Goal: Task Accomplishment & Management: Manage account settings

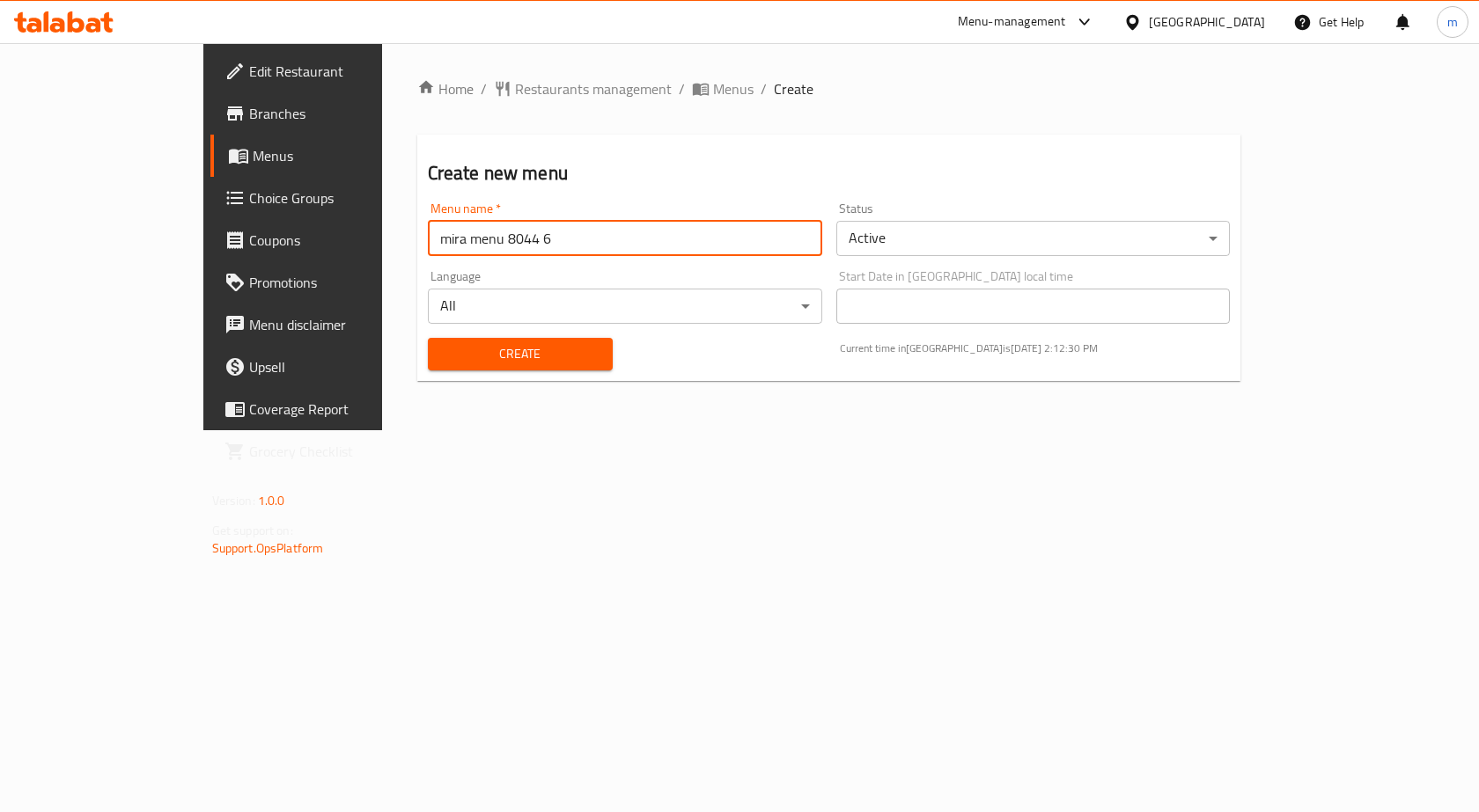
type input "mira menu 8044 6"
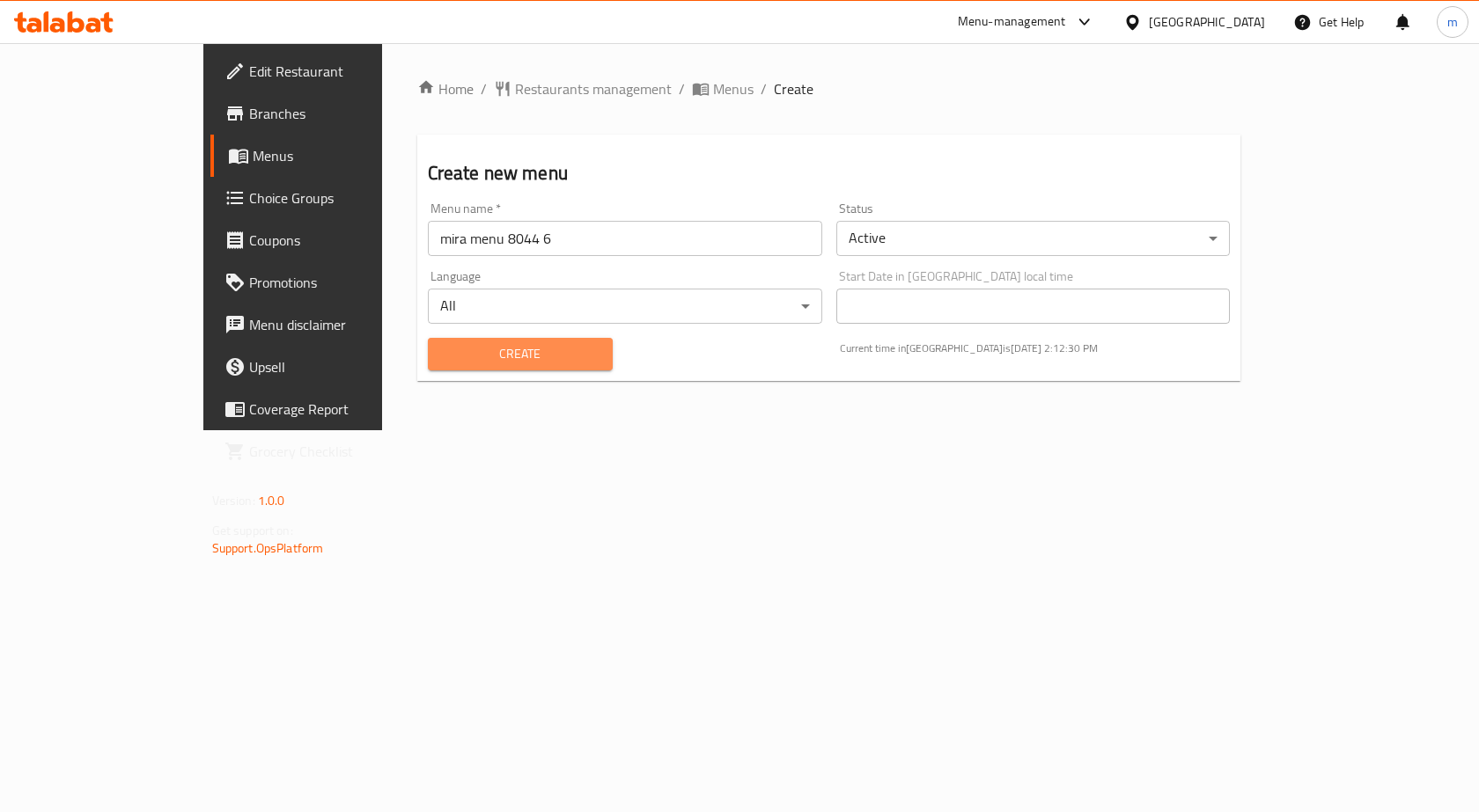
click at [453, 352] on span "Create" at bounding box center [520, 355] width 157 height 22
click at [253, 166] on span "Menus" at bounding box center [345, 156] width 184 height 21
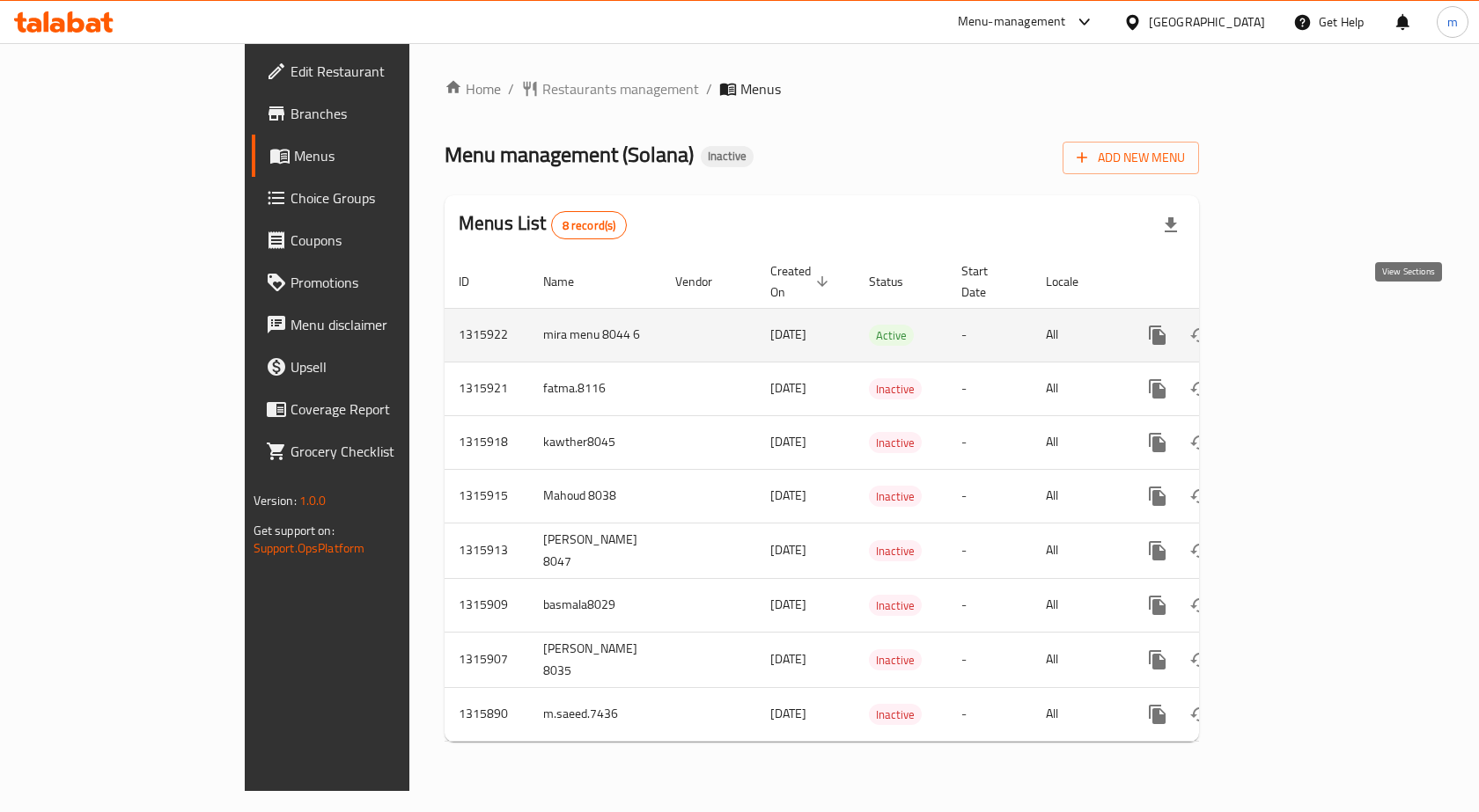
click at [1295, 325] on icon "enhanced table" at bounding box center [1285, 335] width 21 height 21
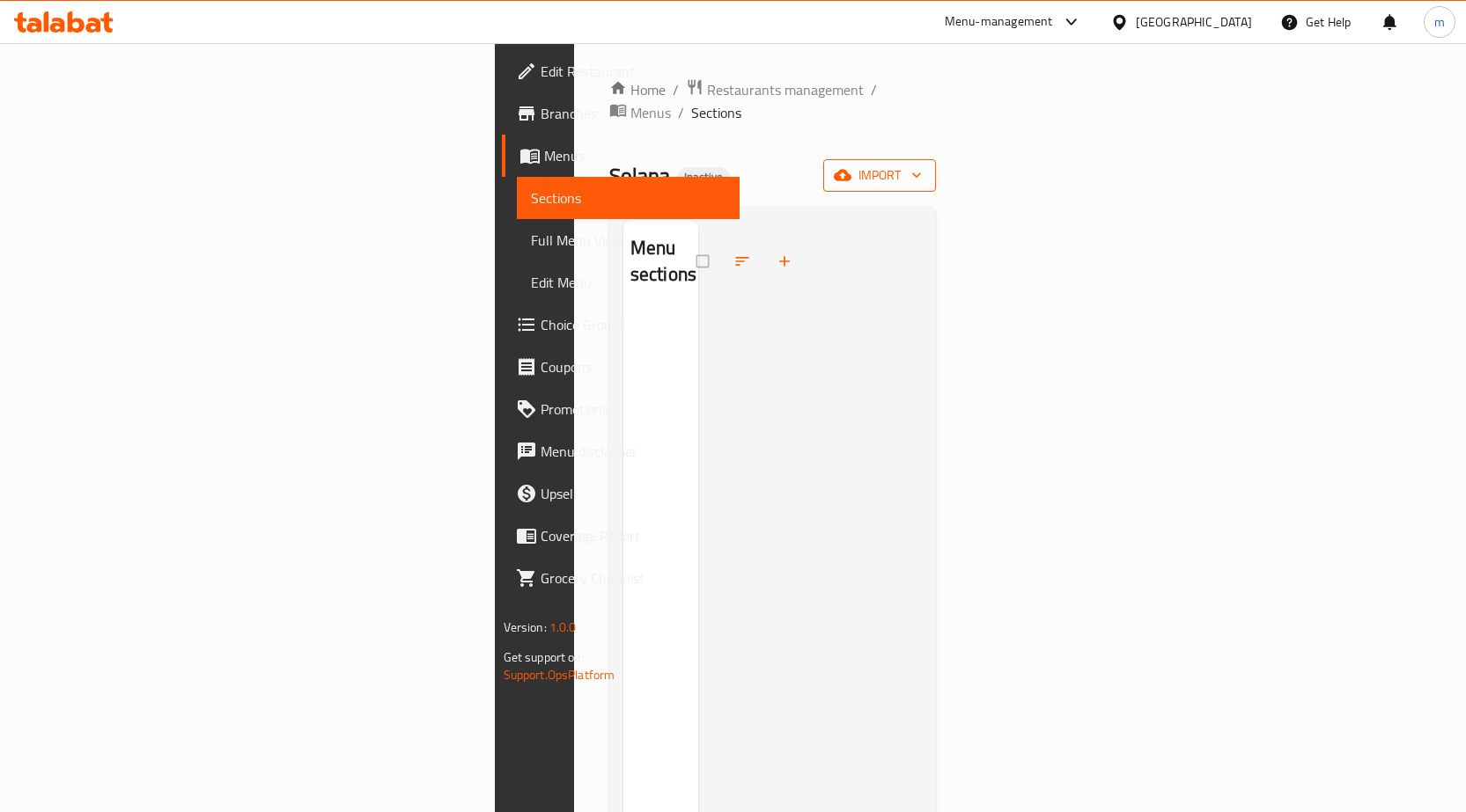
click at [921, 165] on span "import" at bounding box center [879, 176] width 84 height 22
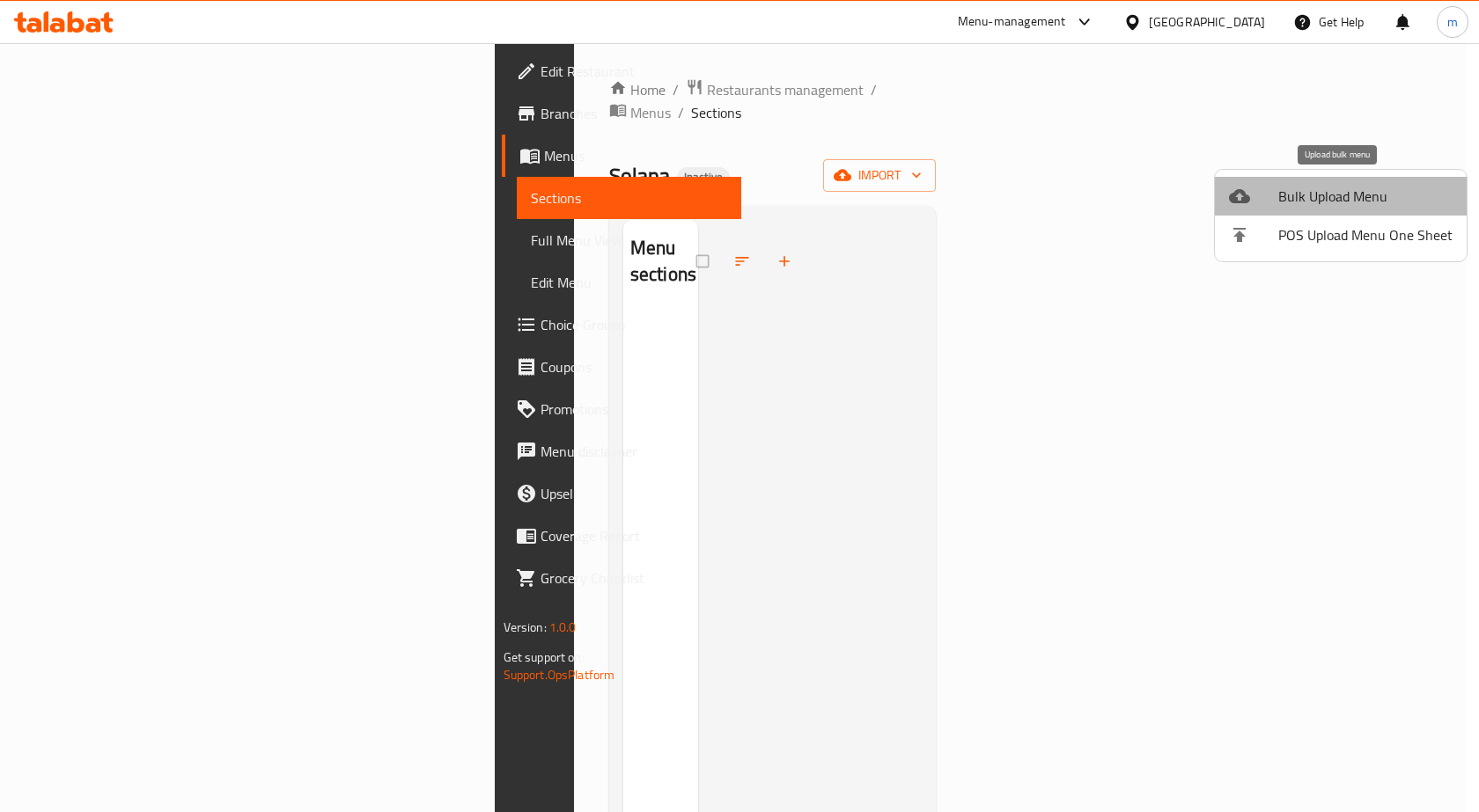
click at [1375, 186] on span "Bulk Upload Menu" at bounding box center [1365, 196] width 174 height 21
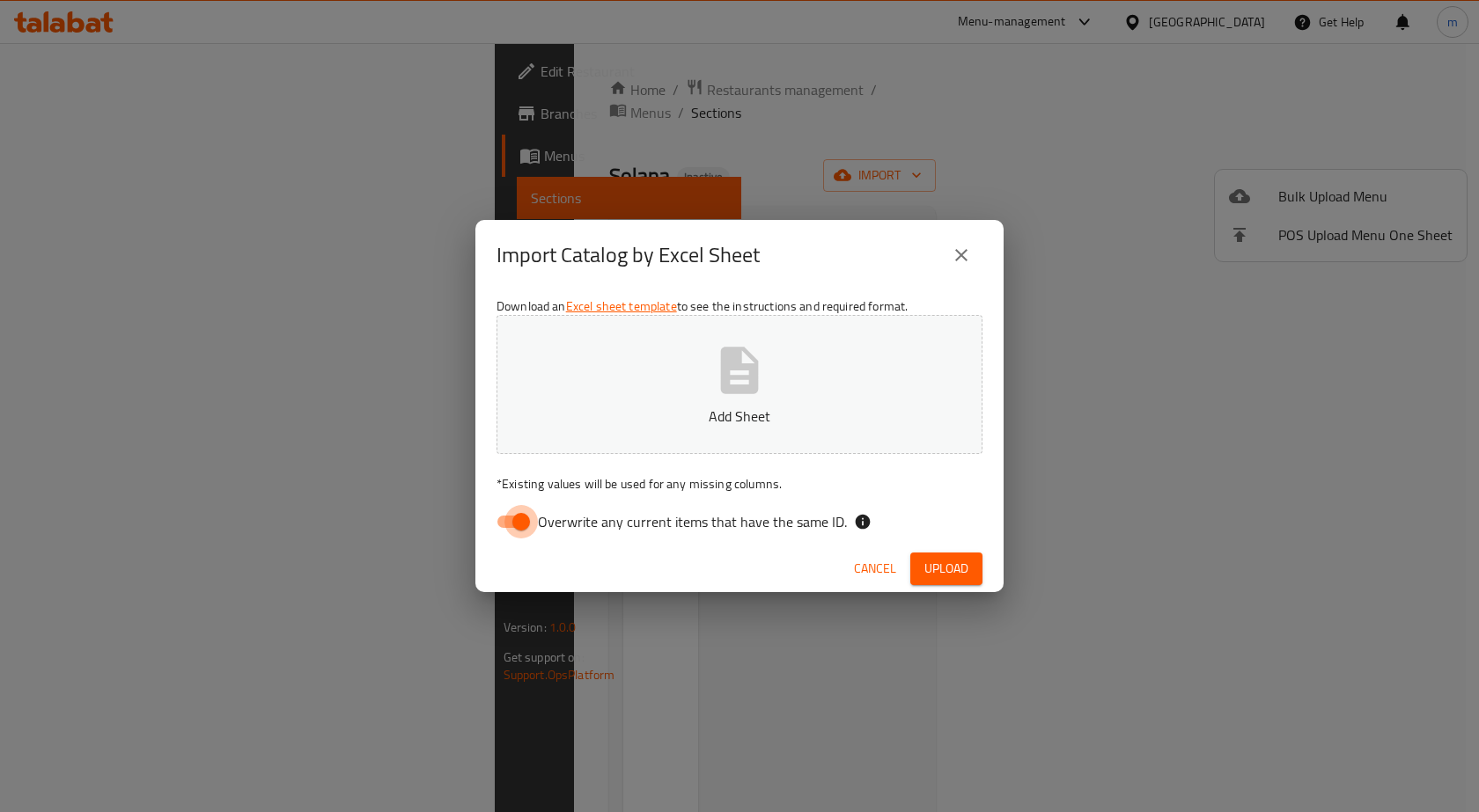
click at [520, 520] on input "Overwrite any current items that have the same ID." at bounding box center [521, 522] width 100 height 33
checkbox input "false"
click at [931, 562] on span "Upload" at bounding box center [946, 569] width 44 height 22
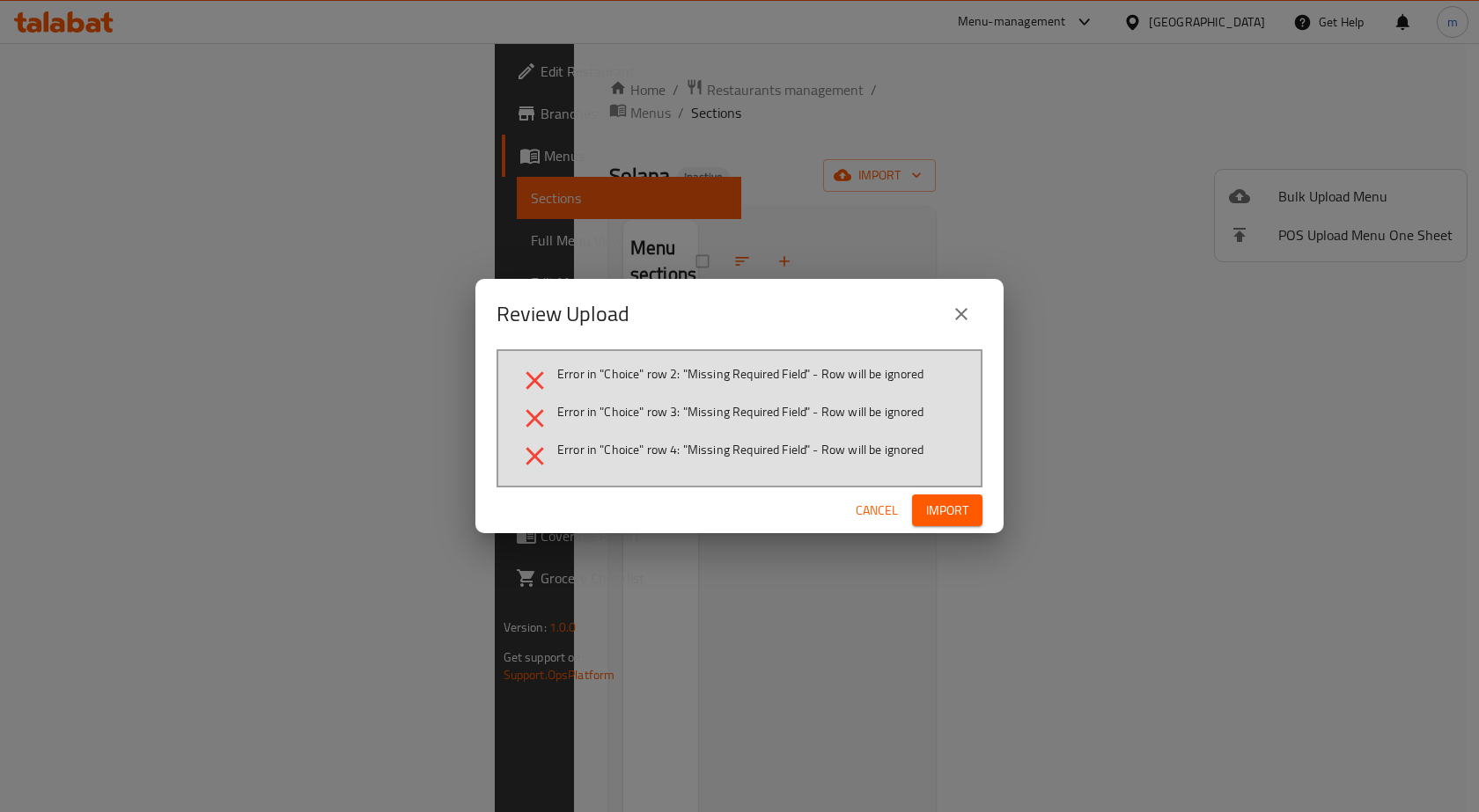
click at [871, 514] on span "Cancel" at bounding box center [877, 511] width 43 height 22
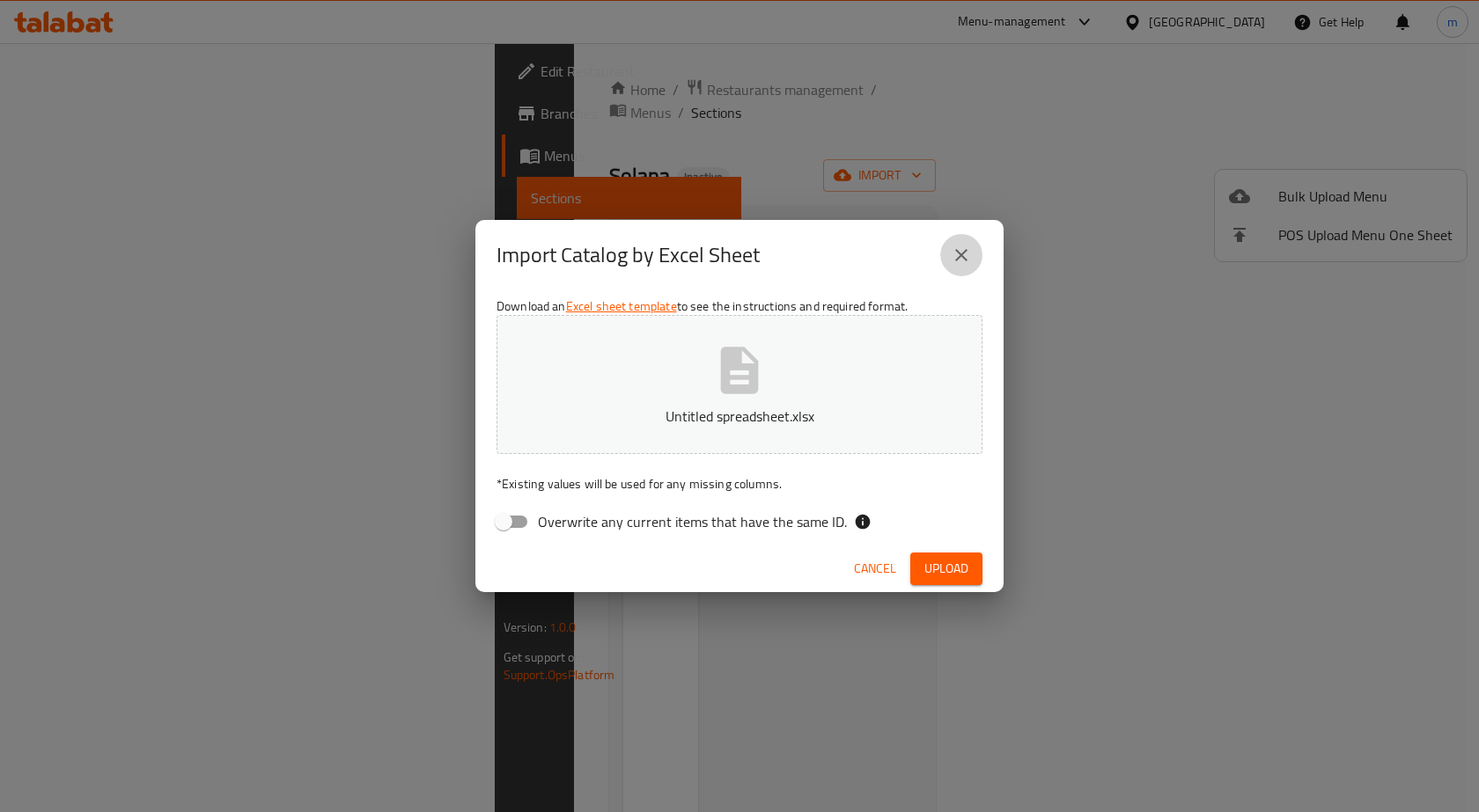
click at [955, 256] on icon "close" at bounding box center [961, 255] width 21 height 21
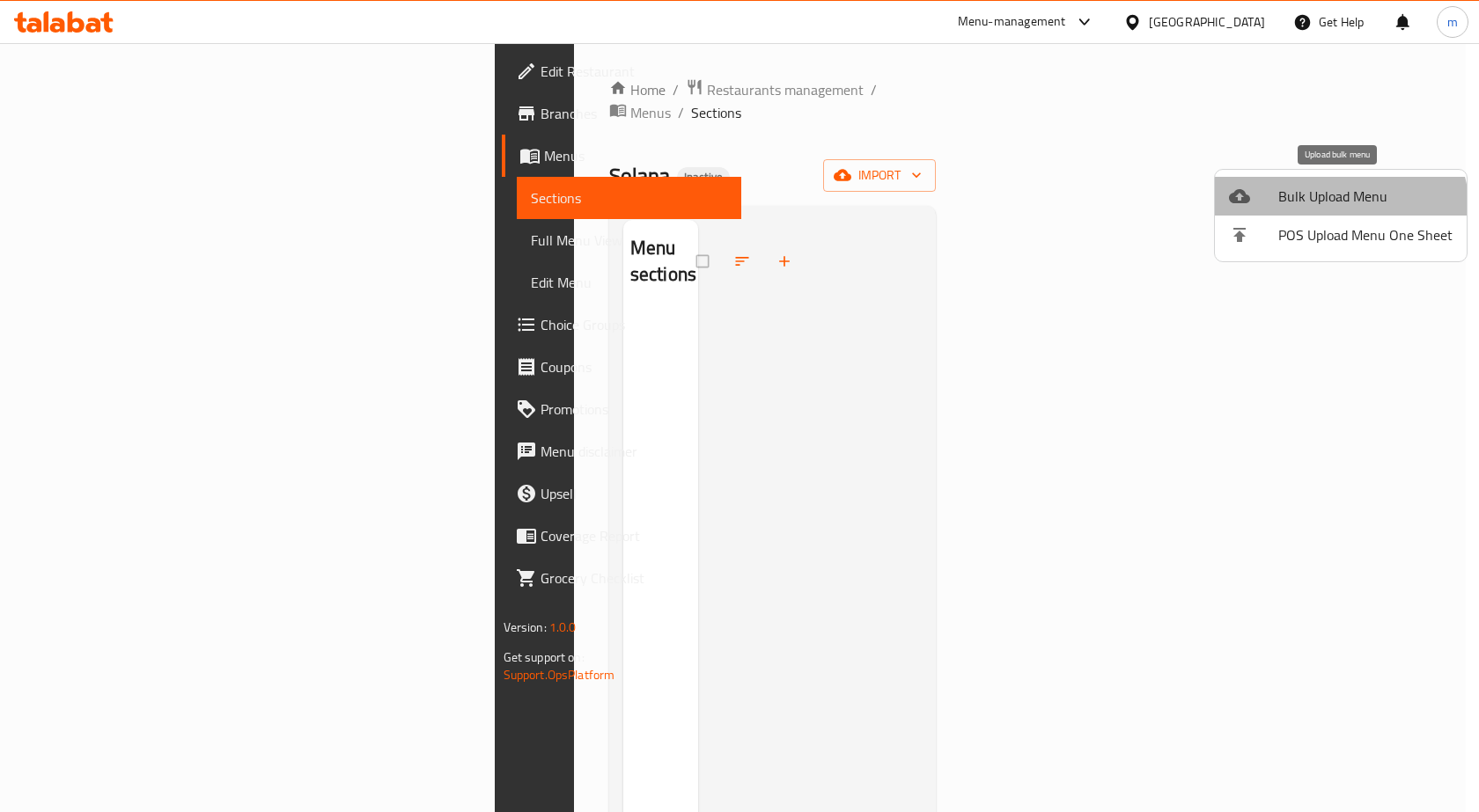
click at [1339, 210] on li "Bulk Upload Menu" at bounding box center [1341, 196] width 252 height 39
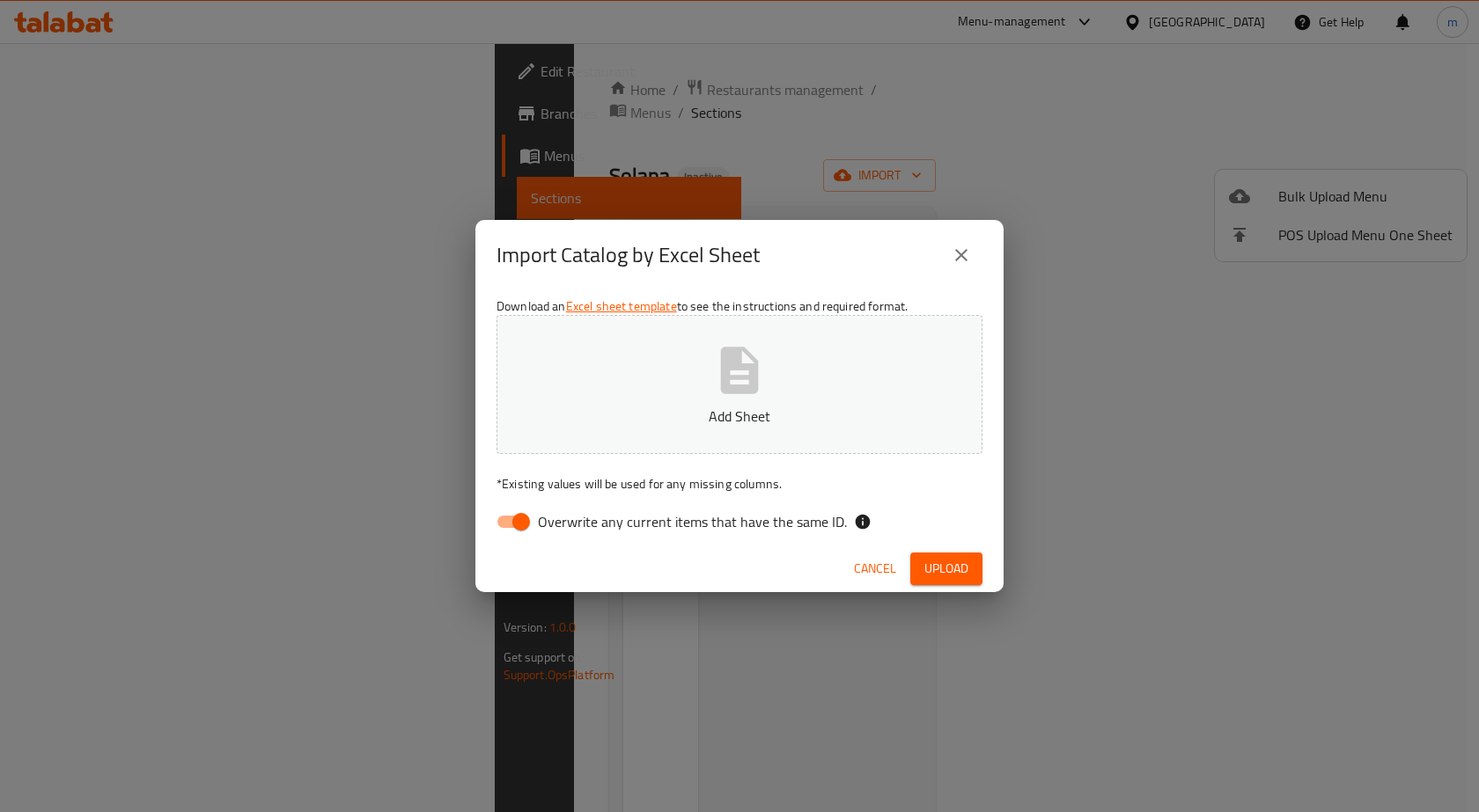
click at [552, 518] on span "Overwrite any current items that have the same ID." at bounding box center [693, 521] width 309 height 21
click at [552, 518] on input "Overwrite any current items that have the same ID." at bounding box center [521, 522] width 100 height 33
checkbox input "false"
click at [721, 360] on icon "button" at bounding box center [740, 370] width 38 height 46
click at [955, 576] on span "Upload" at bounding box center [946, 569] width 44 height 22
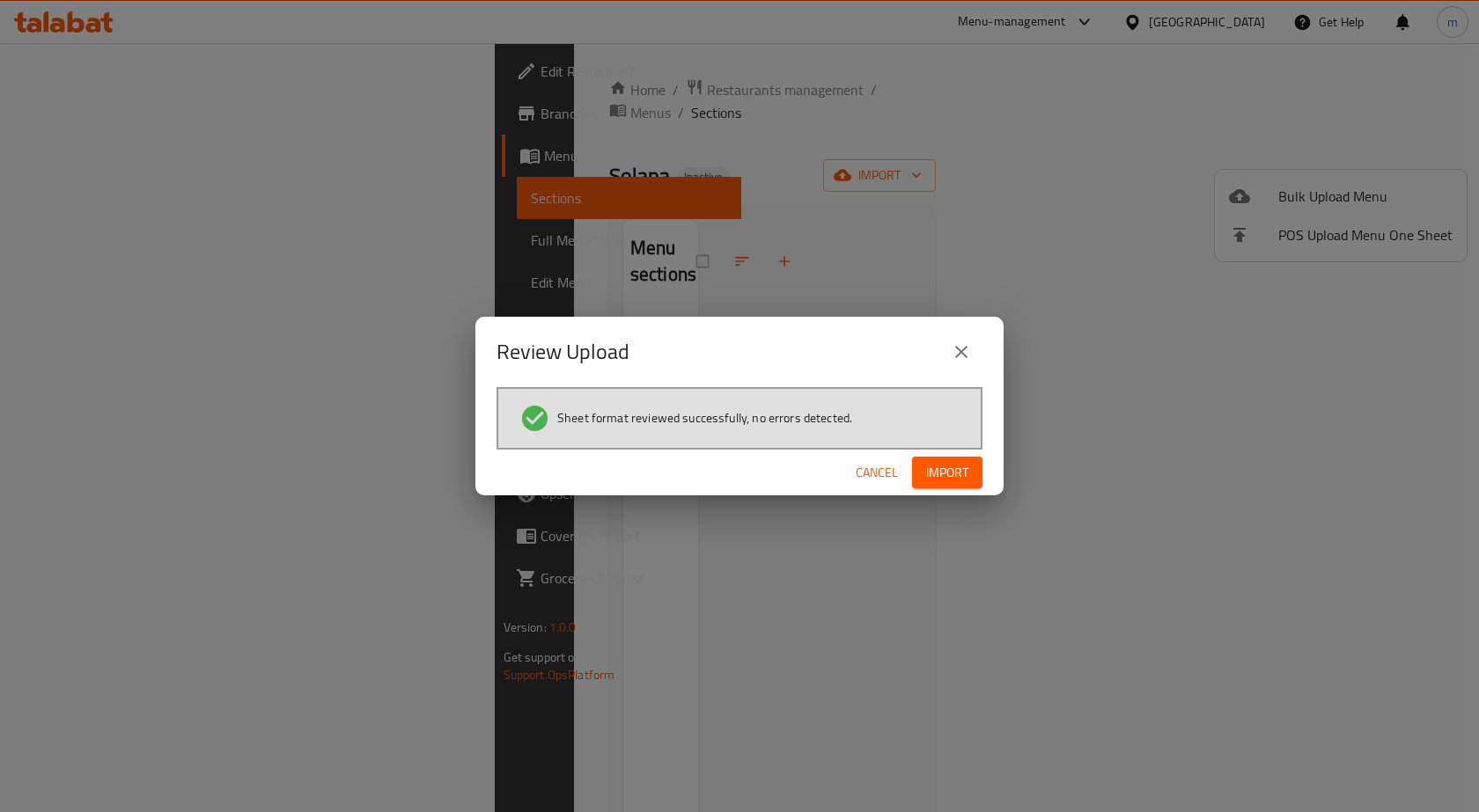
click at [943, 462] on span "Import" at bounding box center [947, 473] width 43 height 22
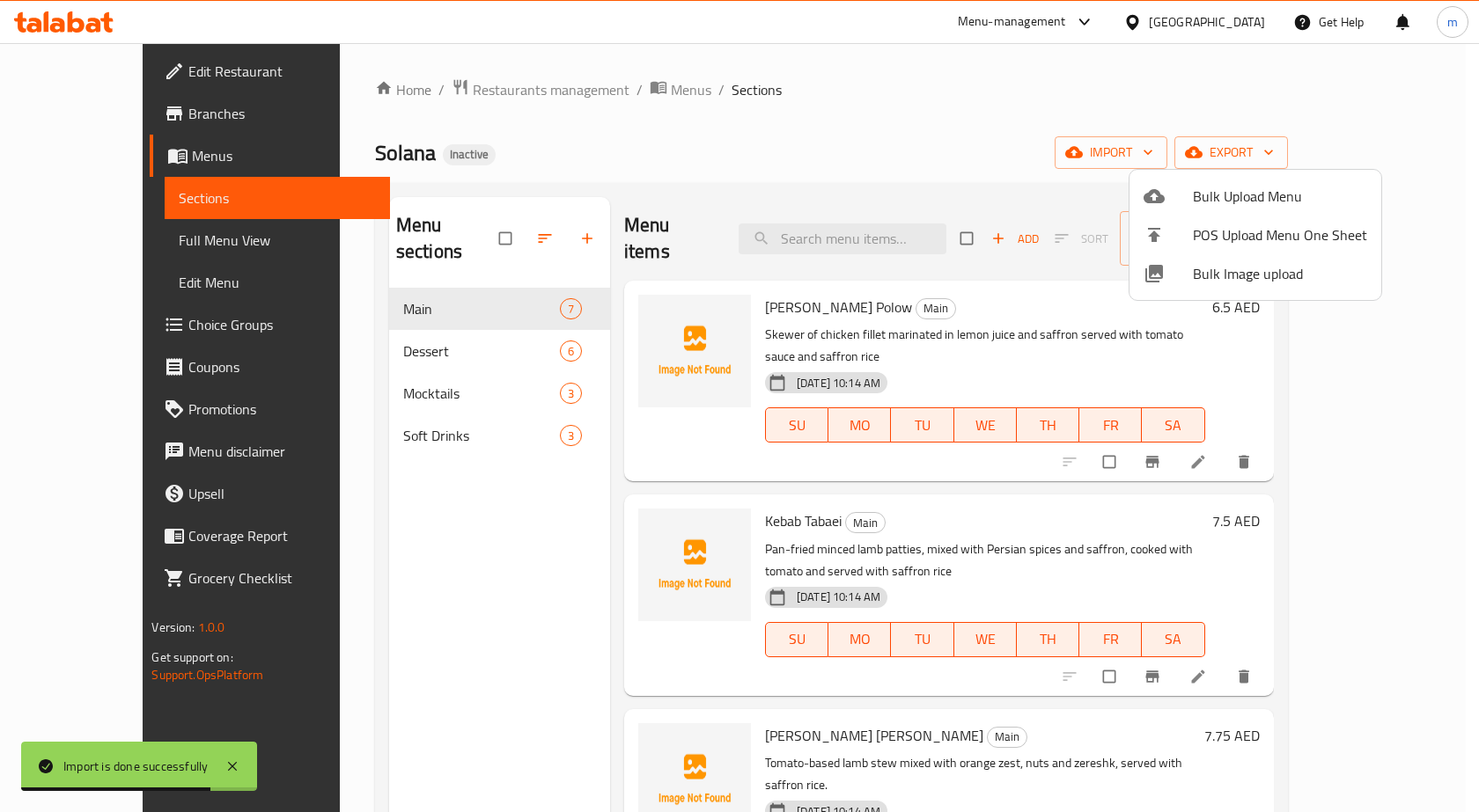
click at [1059, 277] on div at bounding box center [739, 406] width 1479 height 812
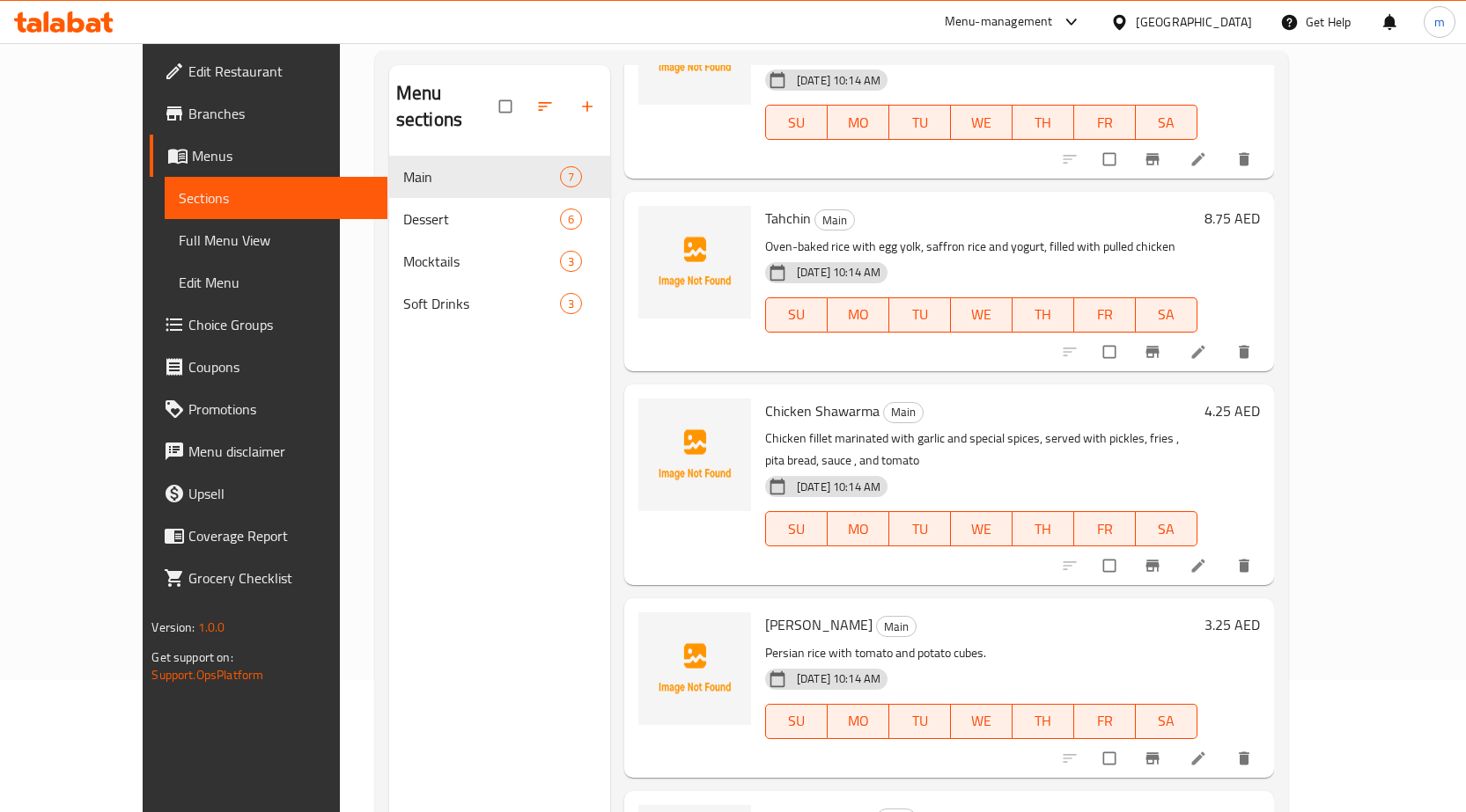
scroll to position [246, 0]
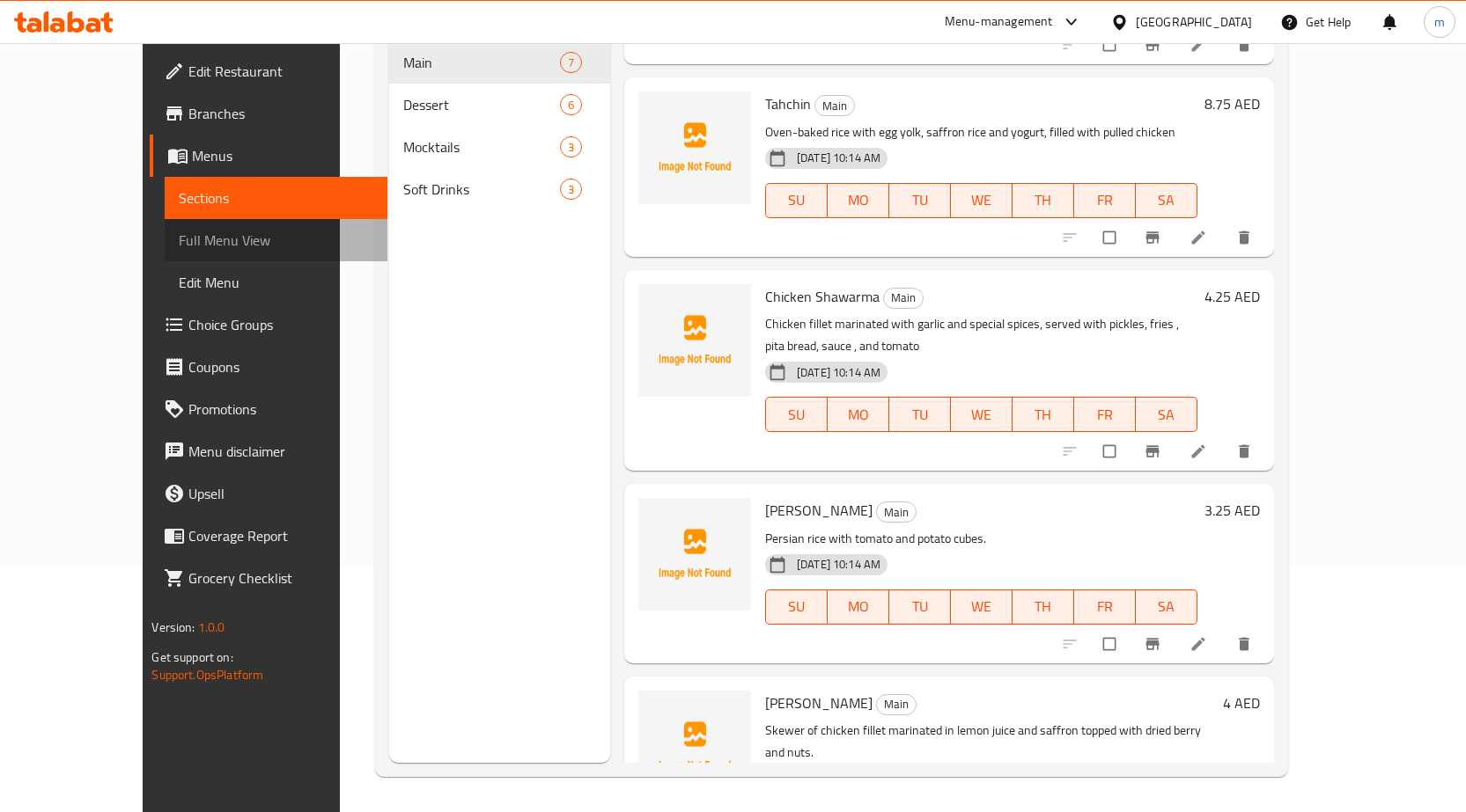
click at [179, 239] on span "Full Menu View" at bounding box center [276, 240] width 194 height 21
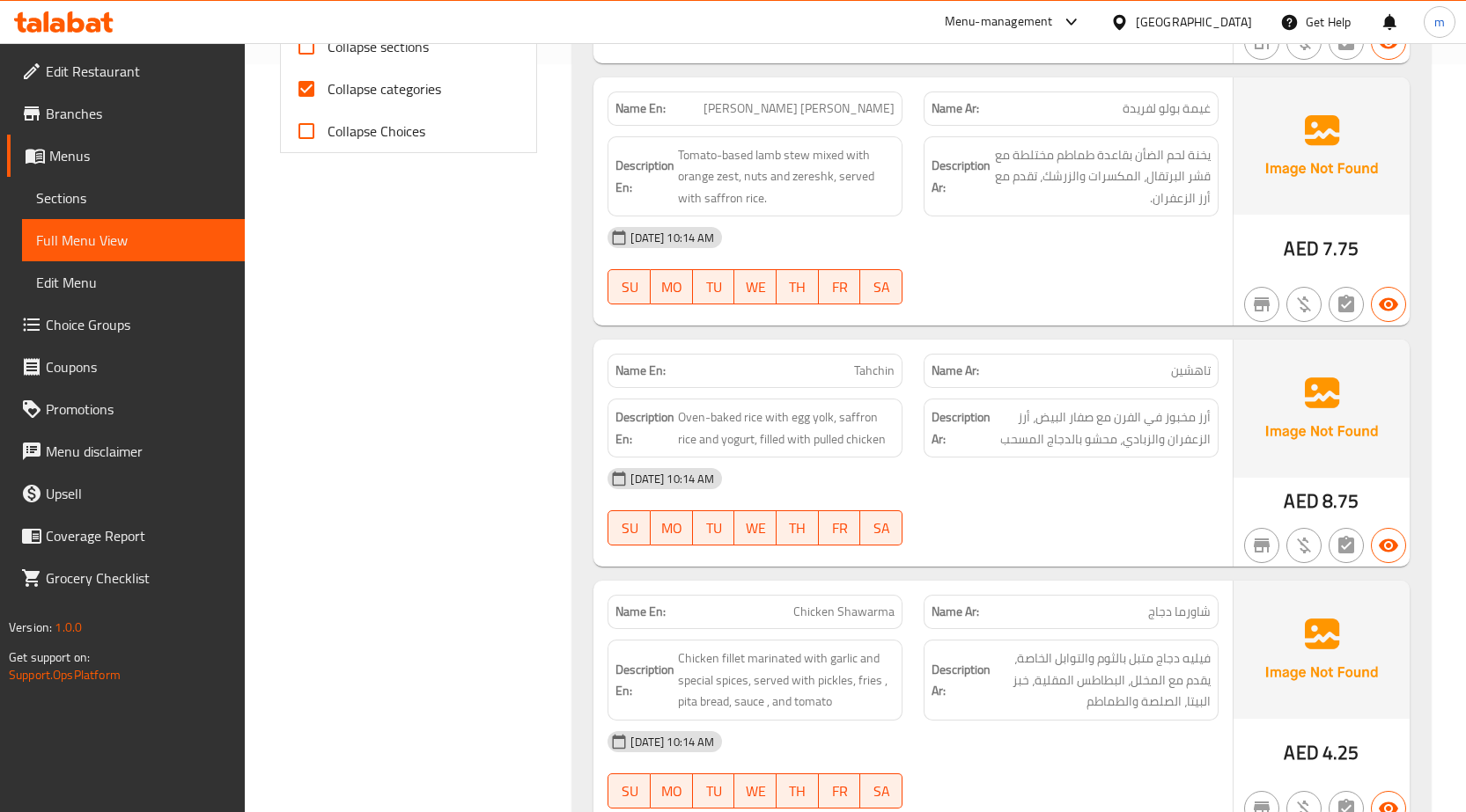
scroll to position [705, 0]
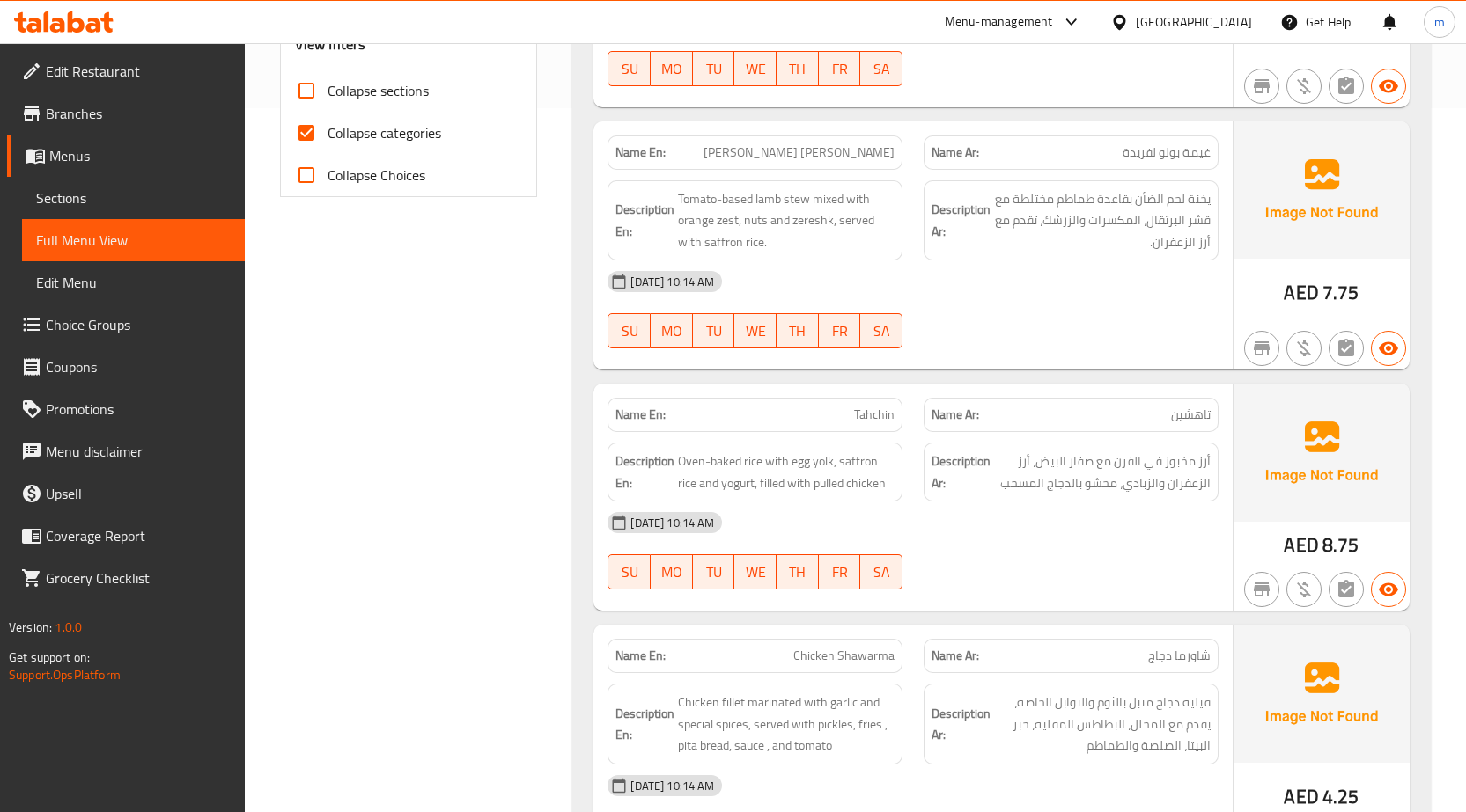
click at [305, 133] on input "Collapse categories" at bounding box center [307, 133] width 43 height 43
checkbox input "false"
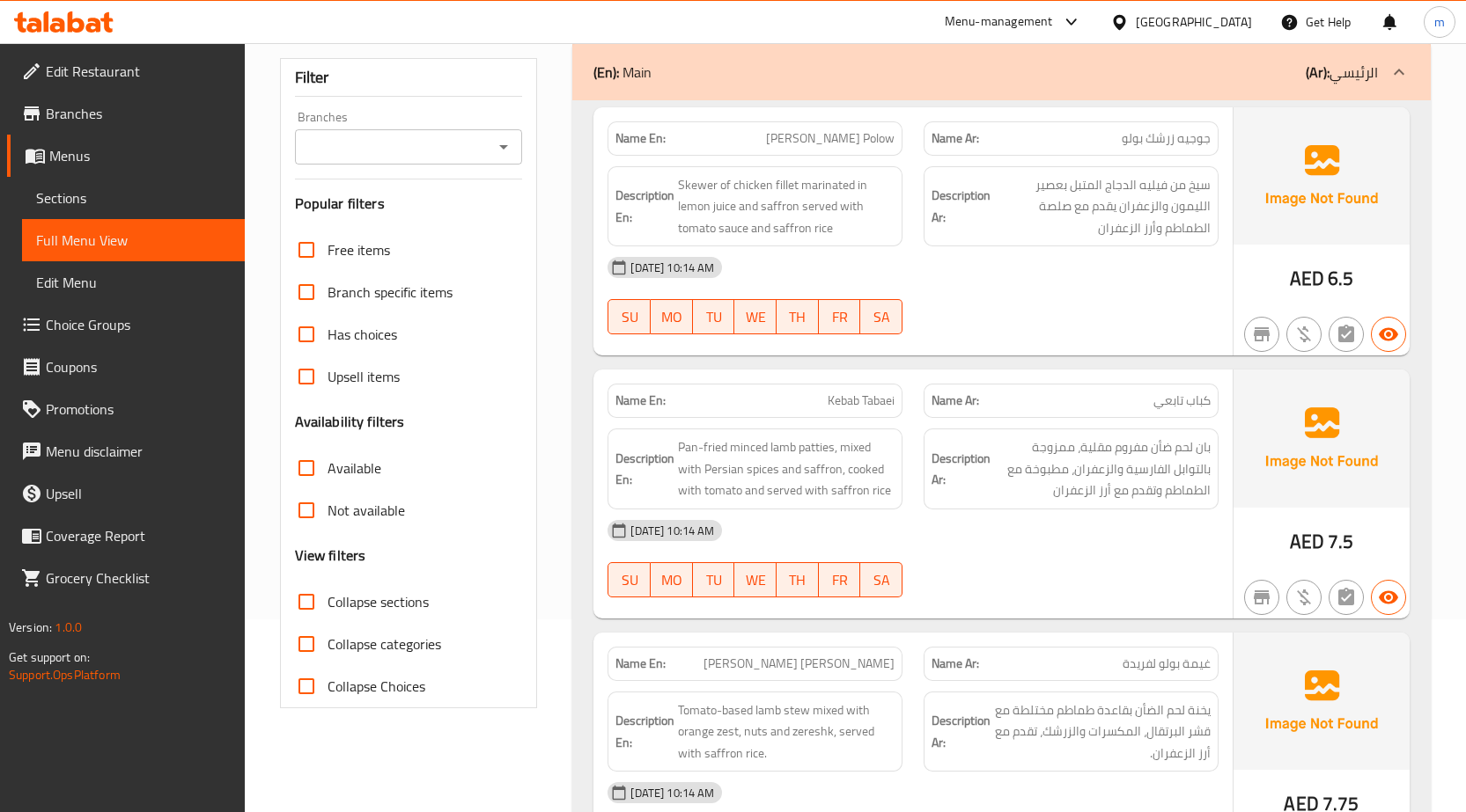
scroll to position [264, 0]
